Goal: Download file/media

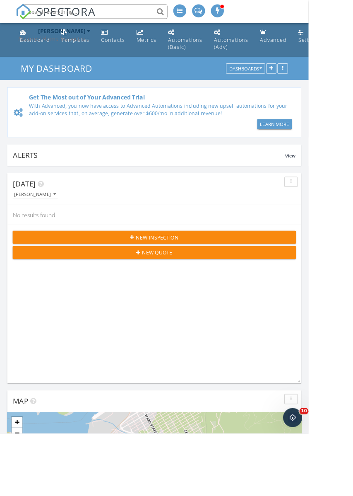
click at [295, 419] on icon "Open Intercom Messenger" at bounding box center [293, 418] width 14 height 14
click at [164, 14] on input "text" at bounding box center [109, 13] width 166 height 17
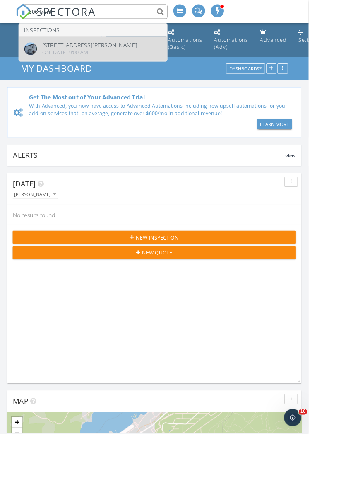
type input "606 front"
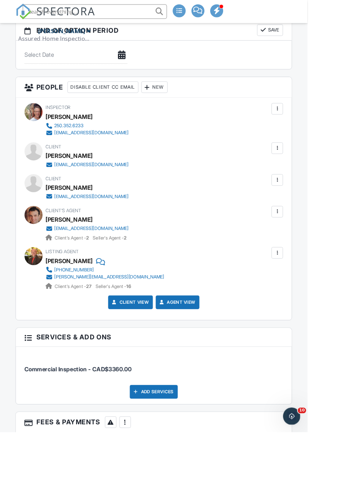
scroll to position [960, 0]
click at [35, 382] on div at bounding box center [32, 386] width 8 height 8
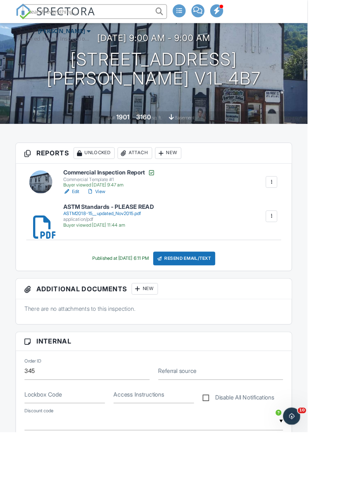
scroll to position [0, 0]
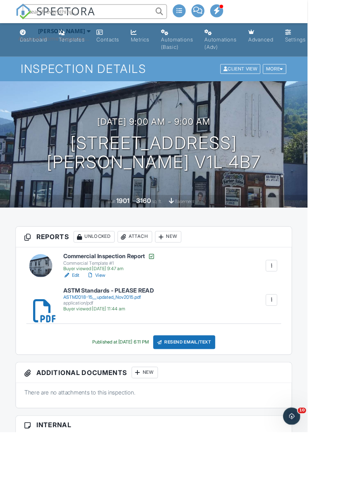
click at [117, 315] on link "View" at bounding box center [110, 316] width 22 height 8
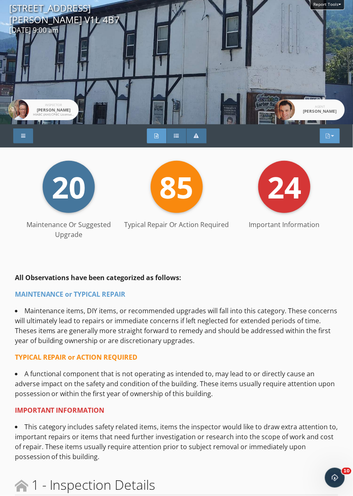
click at [329, 140] on div "PDF" at bounding box center [330, 135] width 20 height 15
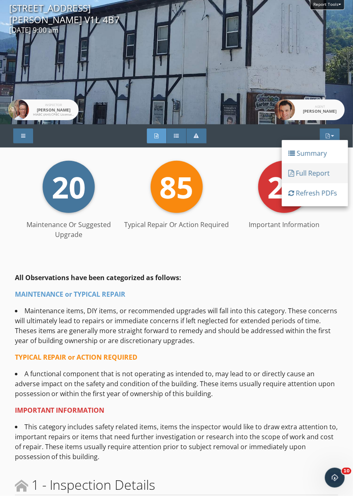
click at [319, 174] on div "Full Report" at bounding box center [315, 173] width 53 height 10
